Goal: Find specific page/section: Find specific page/section

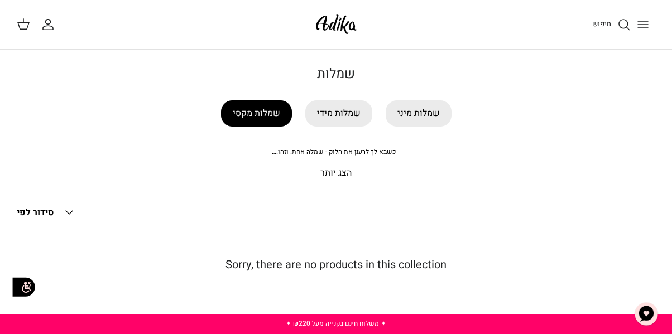
click at [273, 111] on link "שמלות מקסי" at bounding box center [256, 113] width 71 height 26
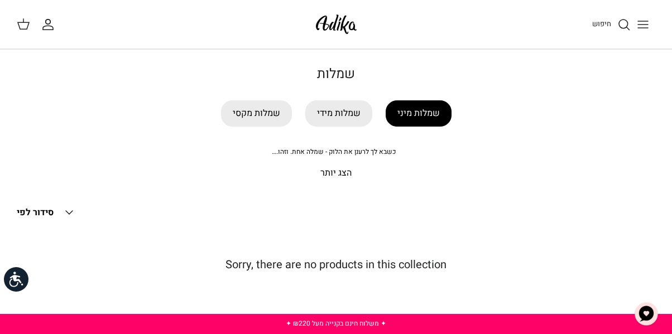
click at [441, 112] on link "שמלות מיני" at bounding box center [419, 113] width 66 height 26
